Goal: Information Seeking & Learning: Compare options

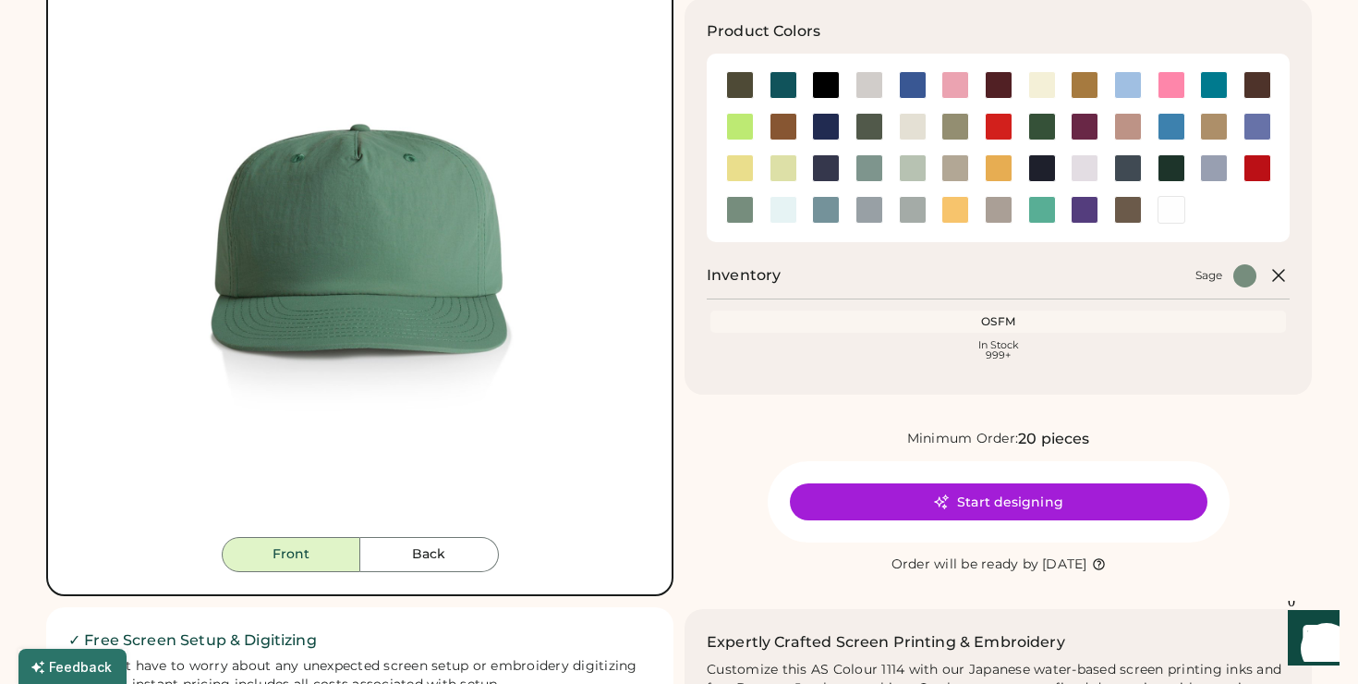
scroll to position [493, 0]
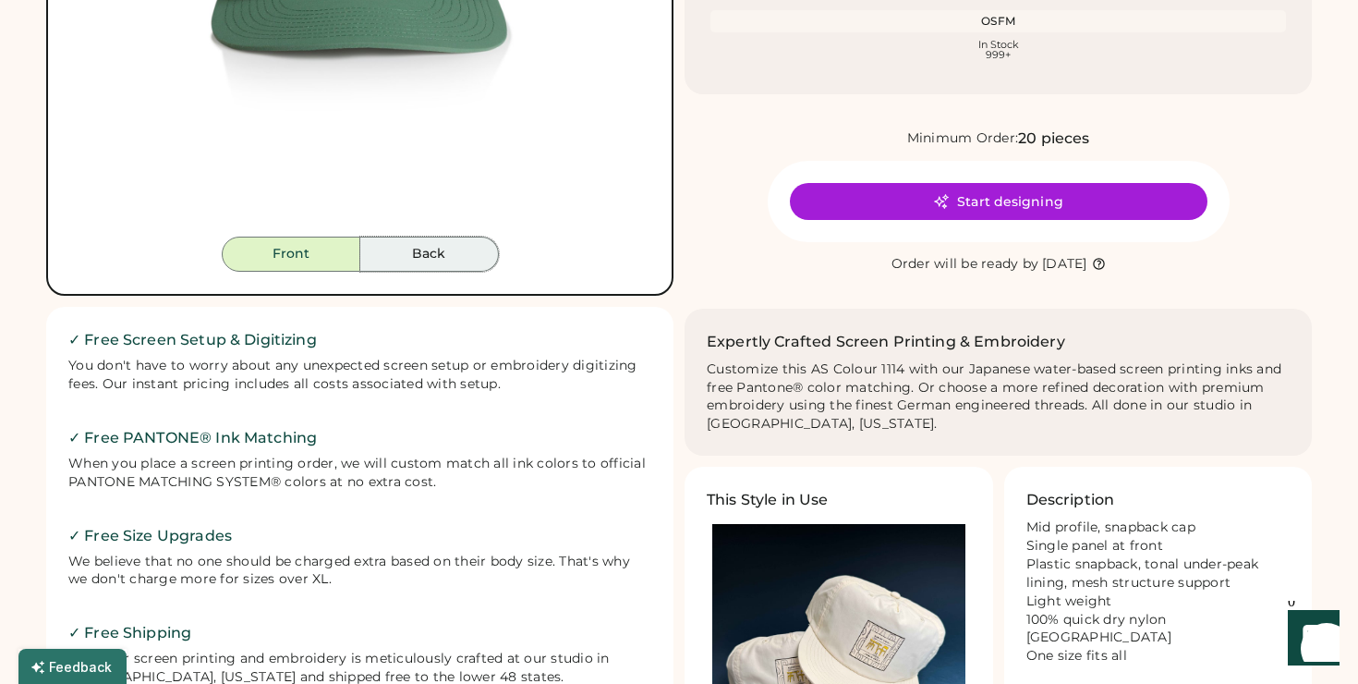
click at [453, 257] on button "Back" at bounding box center [429, 254] width 139 height 35
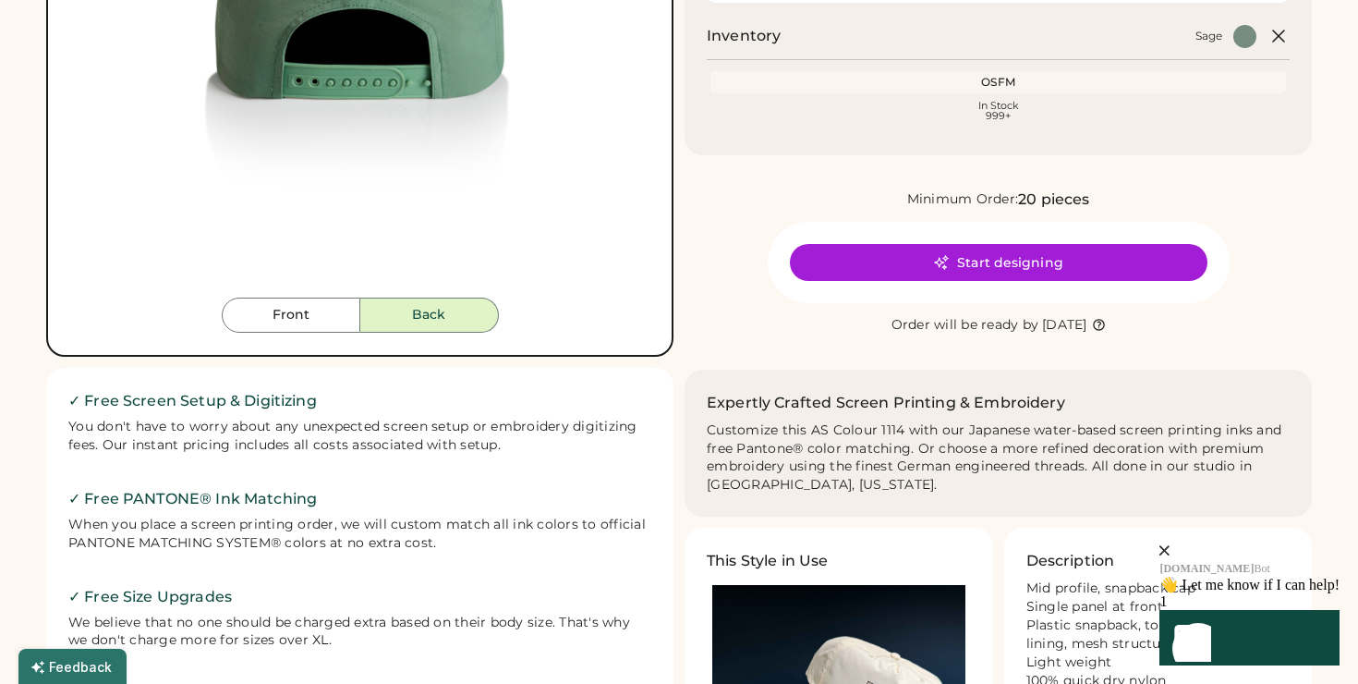
scroll to position [548, 0]
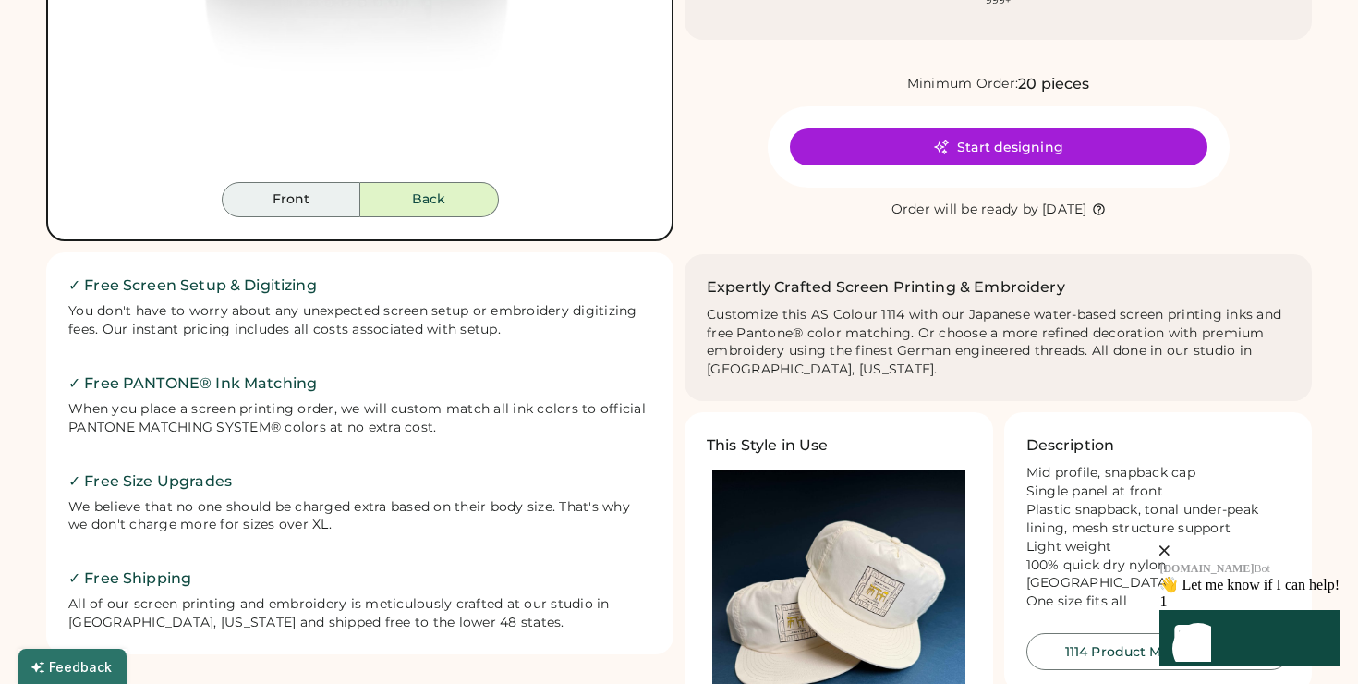
click at [311, 192] on button "Front" at bounding box center [291, 199] width 139 height 35
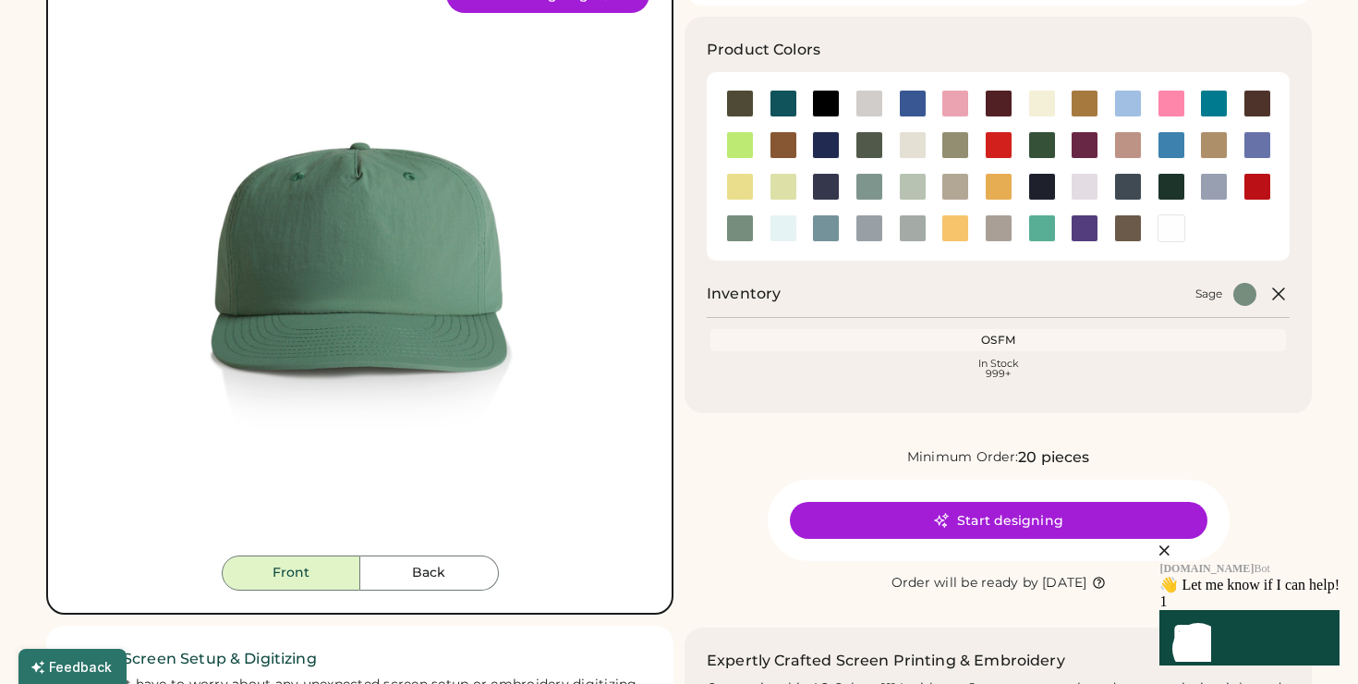
scroll to position [176, 0]
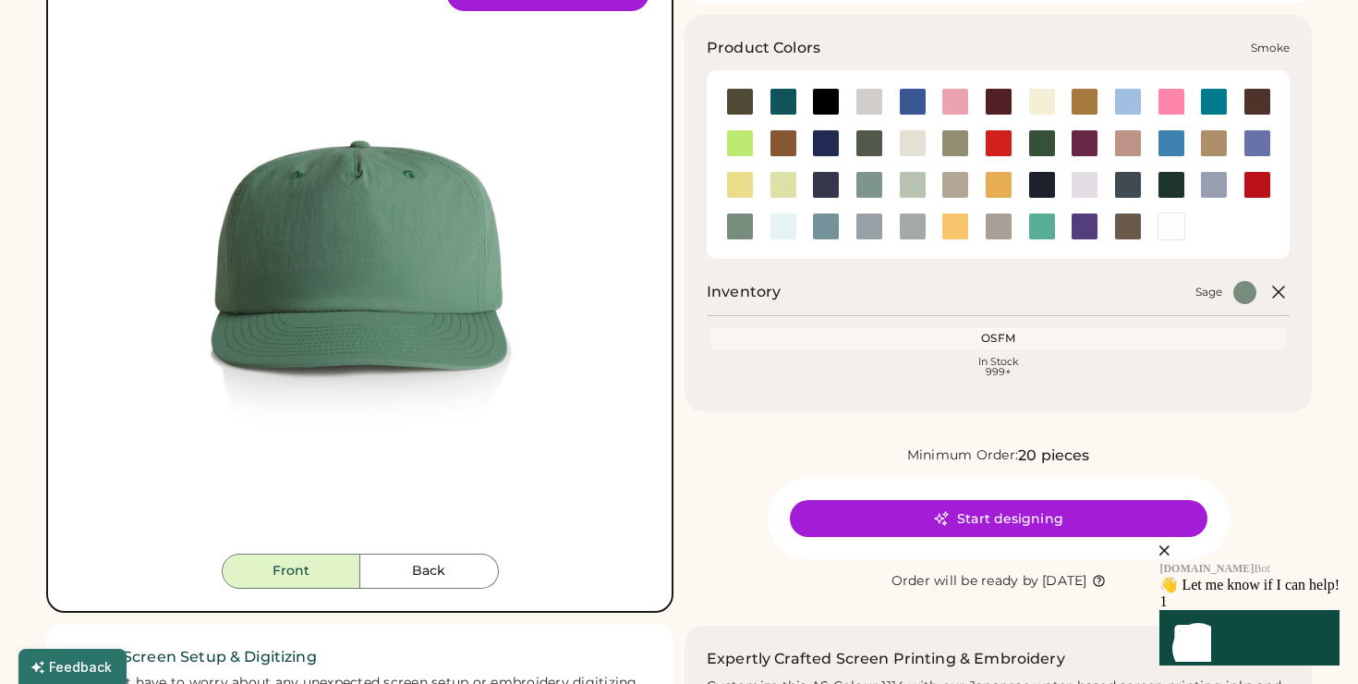
click at [868, 223] on div at bounding box center [870, 226] width 28 height 28
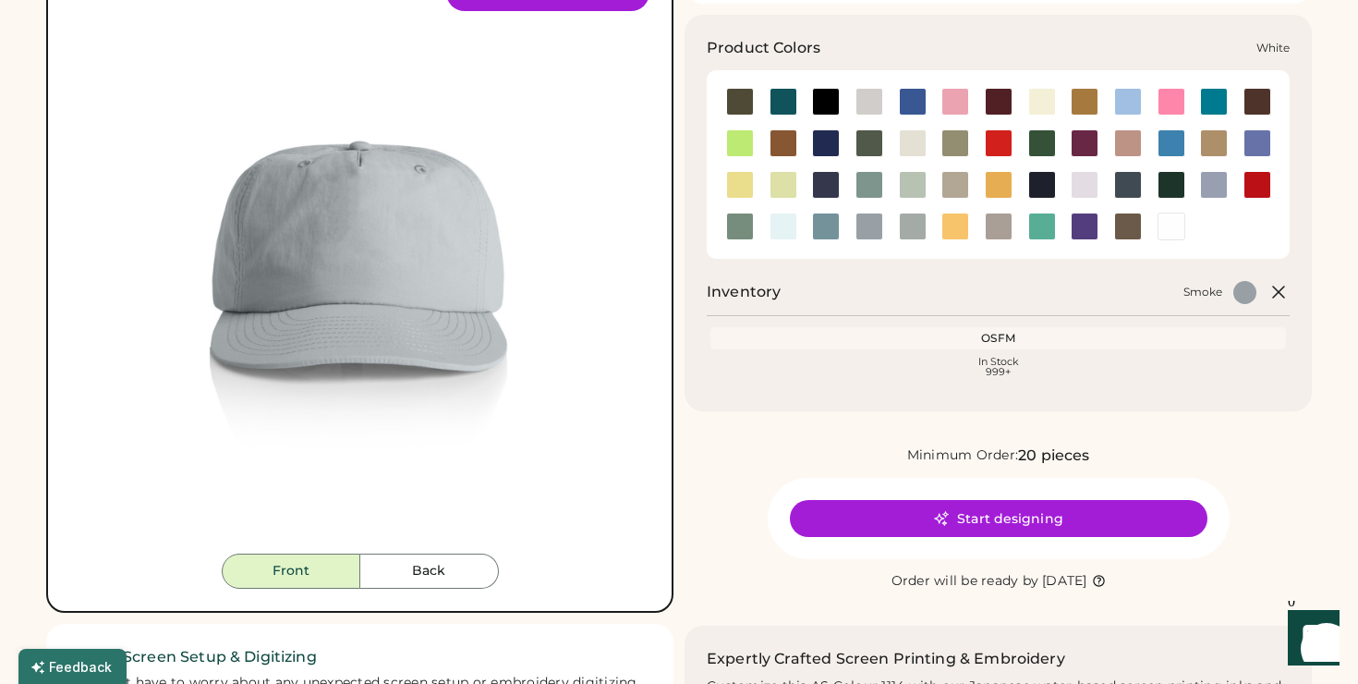
click at [1171, 224] on div at bounding box center [1172, 226] width 28 height 28
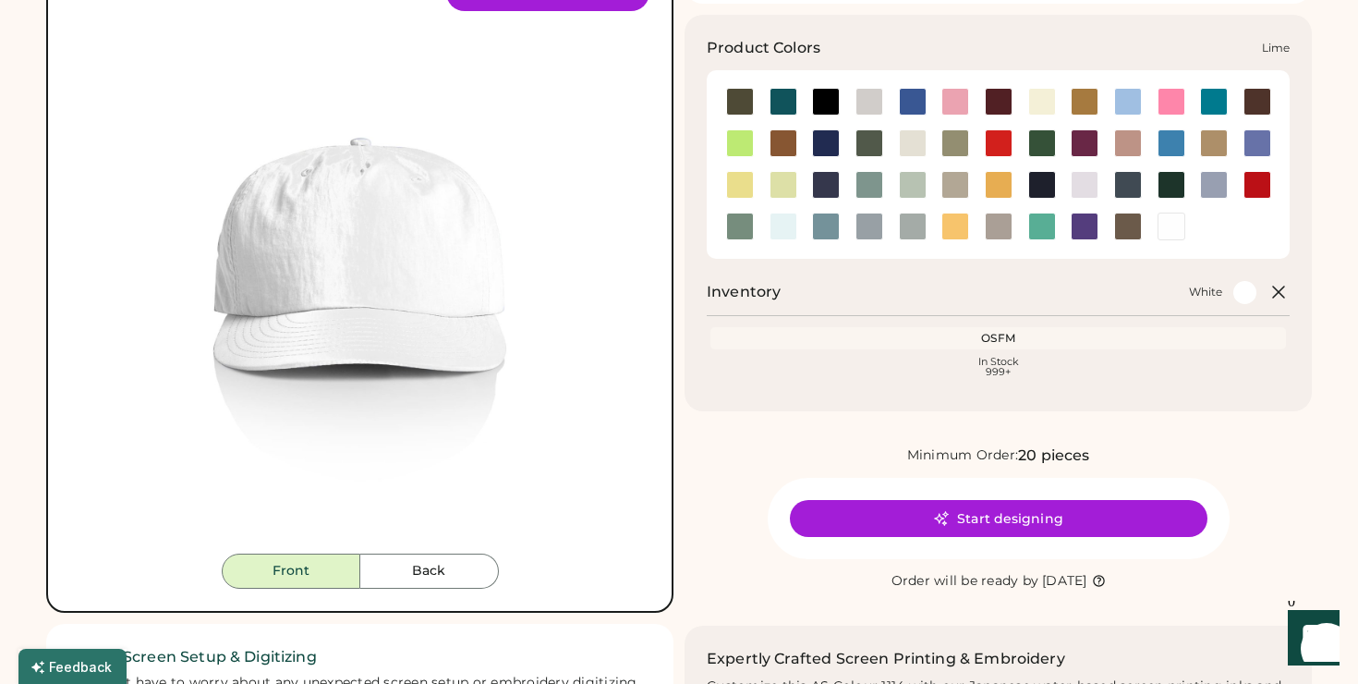
click at [777, 185] on div at bounding box center [784, 185] width 28 height 28
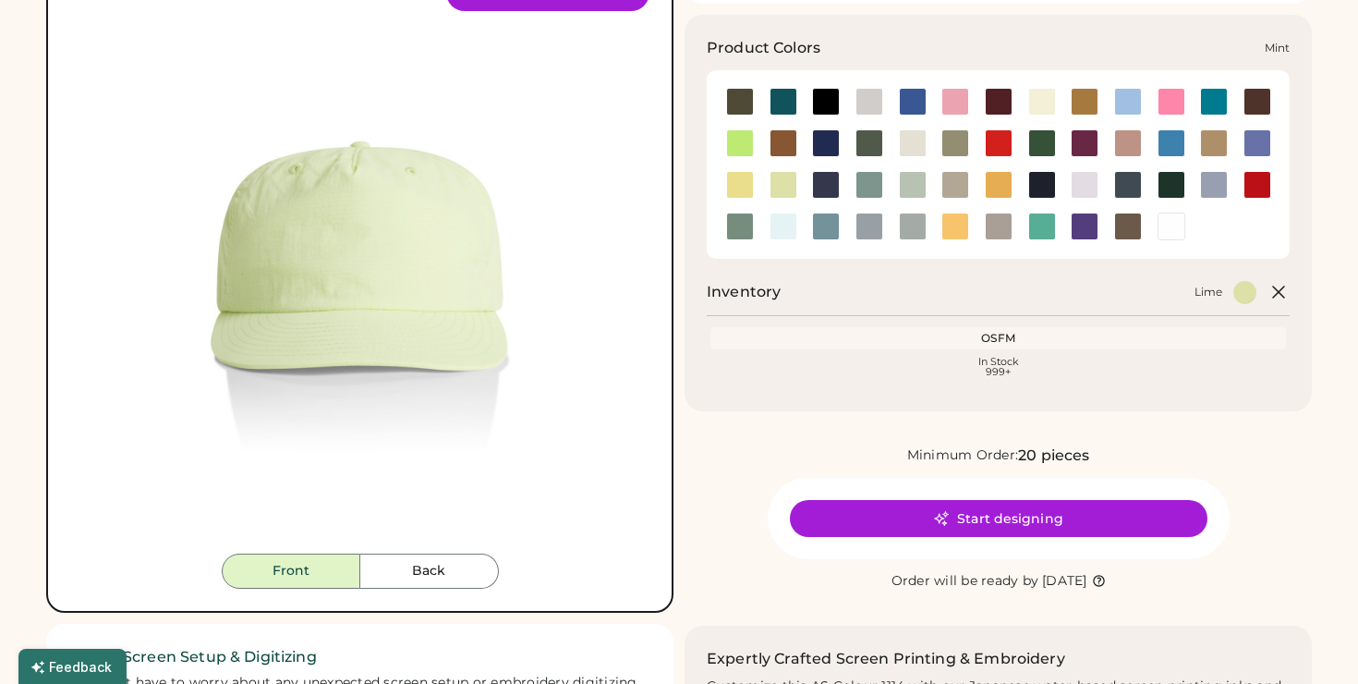
click at [911, 188] on div at bounding box center [913, 185] width 28 height 28
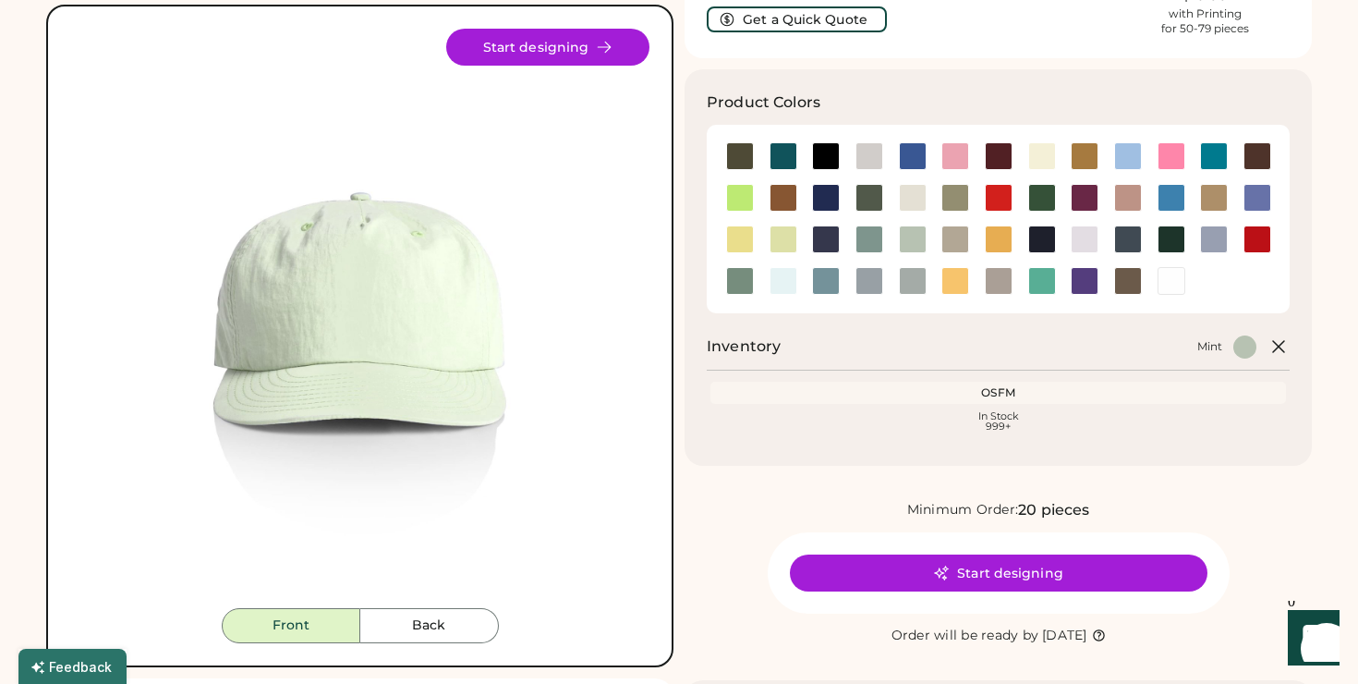
scroll to position [105, 0]
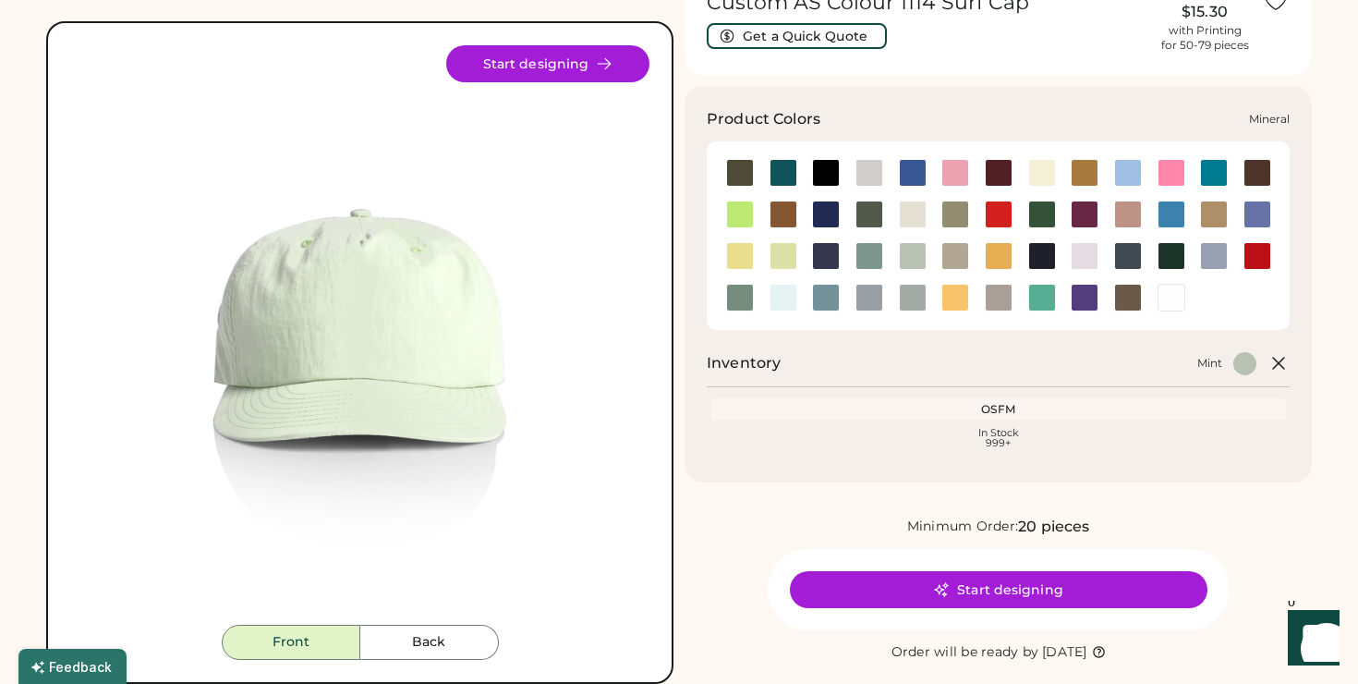
click at [858, 257] on div at bounding box center [870, 256] width 28 height 28
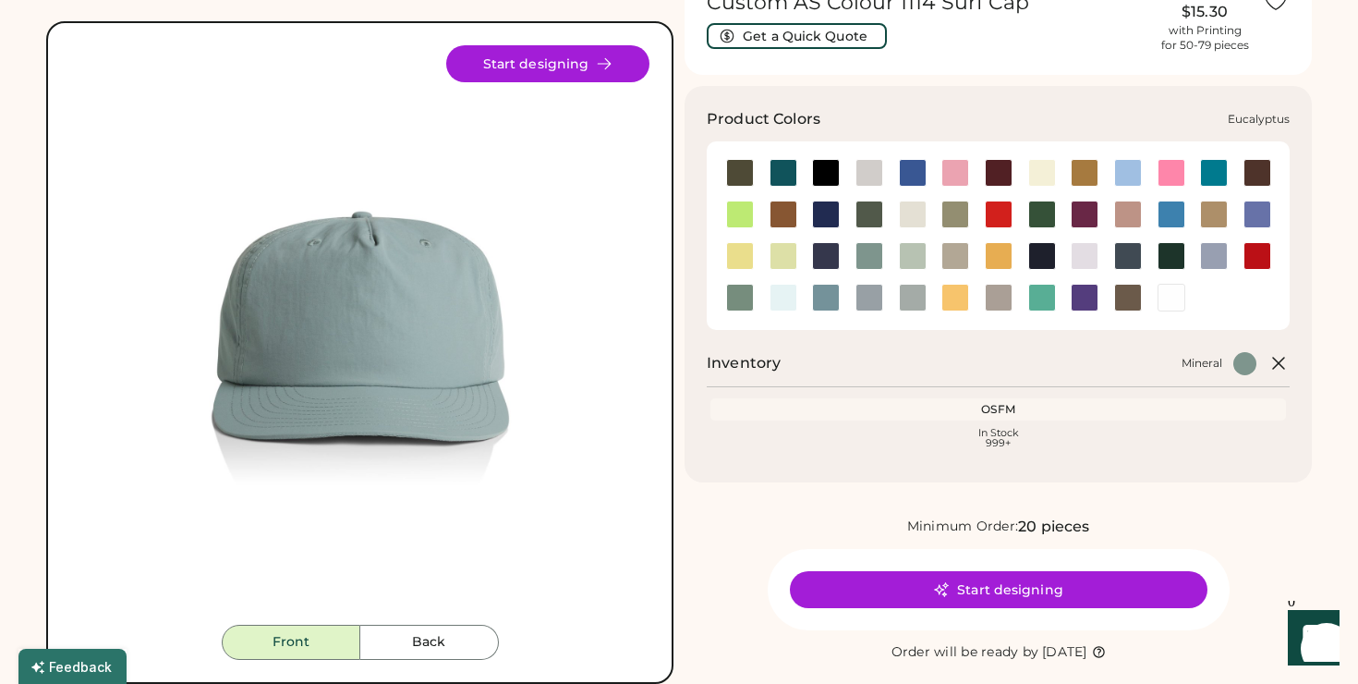
click at [954, 211] on div at bounding box center [955, 214] width 28 height 28
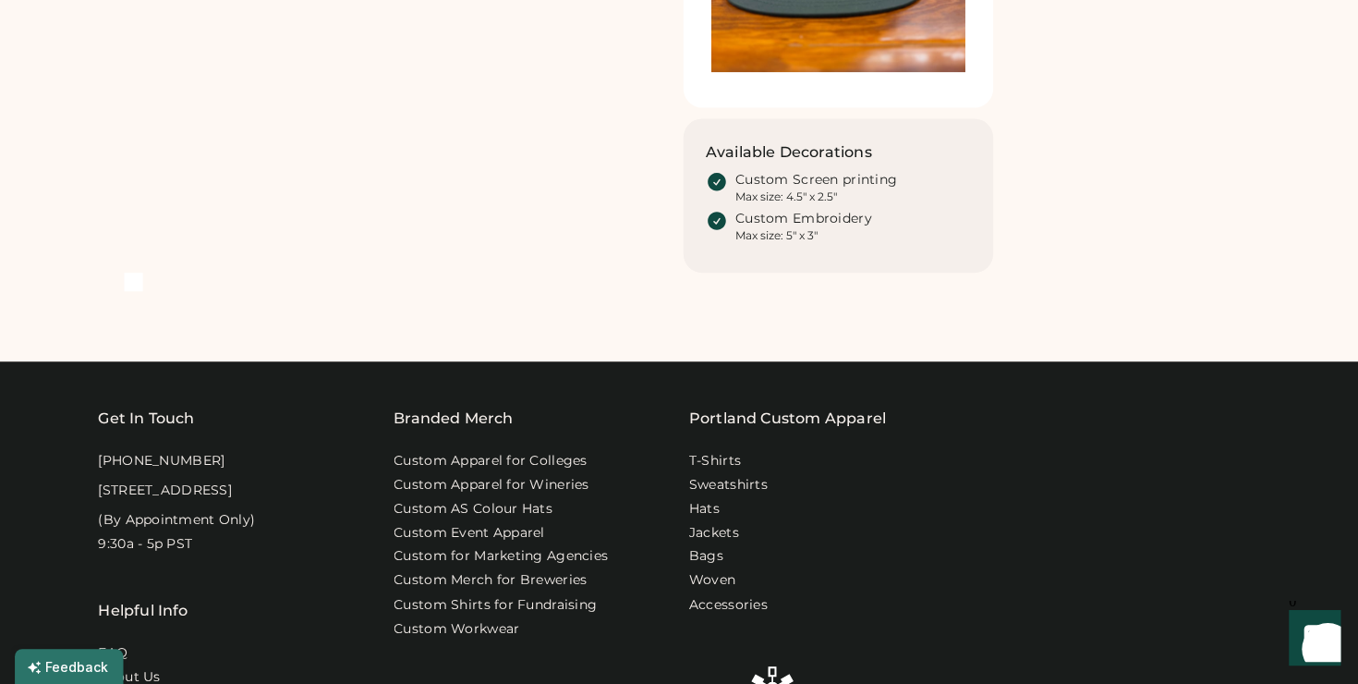
scroll to position [1461, 0]
